Goal: Task Accomplishment & Management: Use online tool/utility

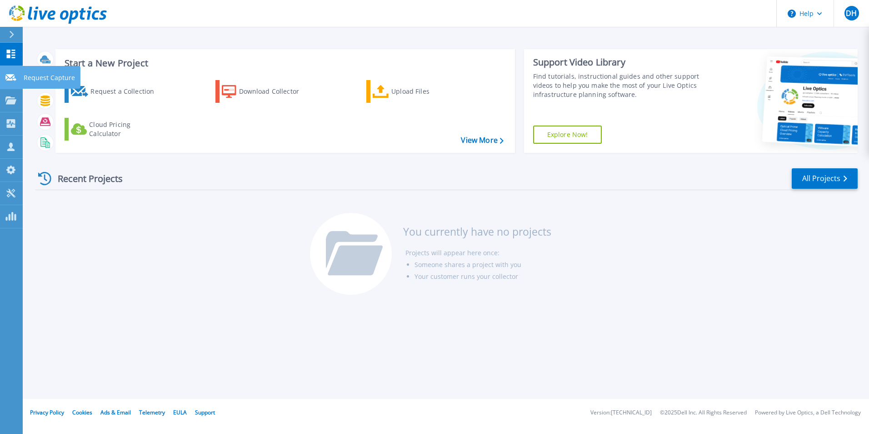
click at [13, 72] on link "Request Capture Request Capture" at bounding box center [11, 77] width 23 height 23
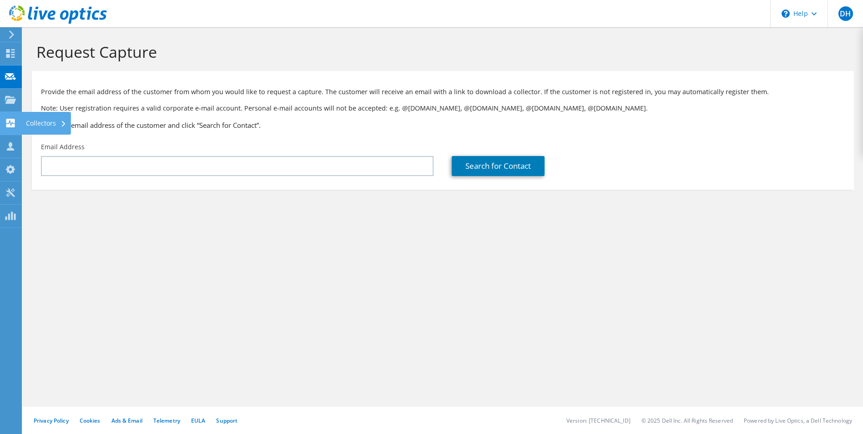
click at [12, 121] on use at bounding box center [10, 123] width 9 height 9
